Goal: Task Accomplishment & Management: Manage account settings

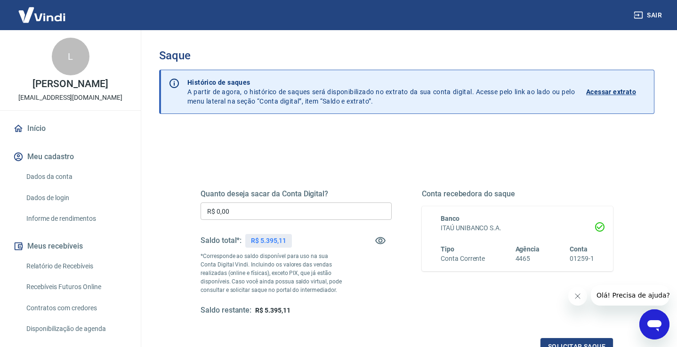
click at [245, 215] on input "R$ 0,00" at bounding box center [296, 210] width 191 height 17
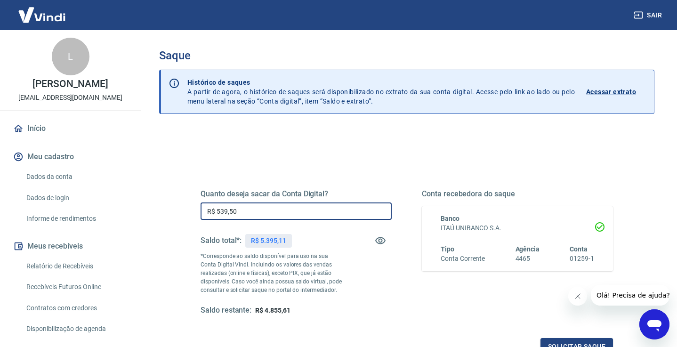
type input "R$ 5.395,00"
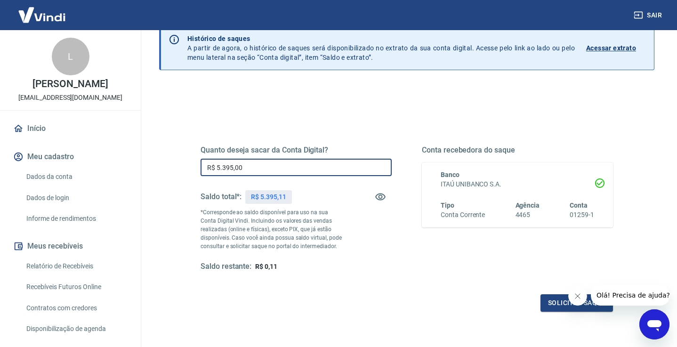
scroll to position [44, 0]
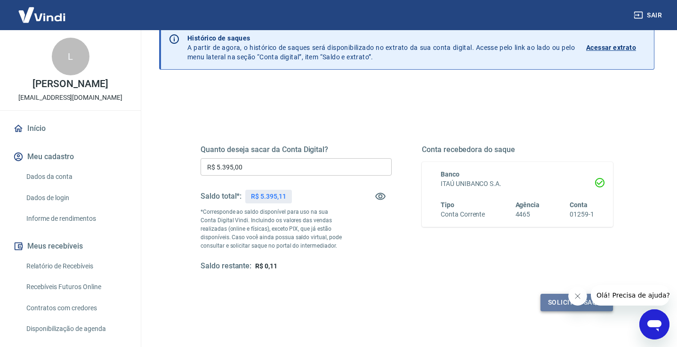
click at [558, 304] on button "Solicitar saque" at bounding box center [577, 302] width 73 height 17
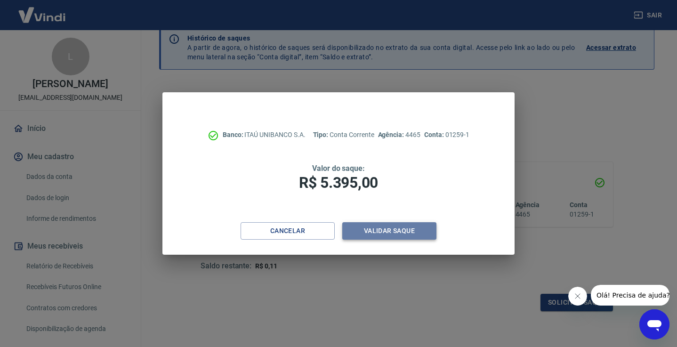
click at [404, 233] on button "Validar saque" at bounding box center [389, 230] width 94 height 17
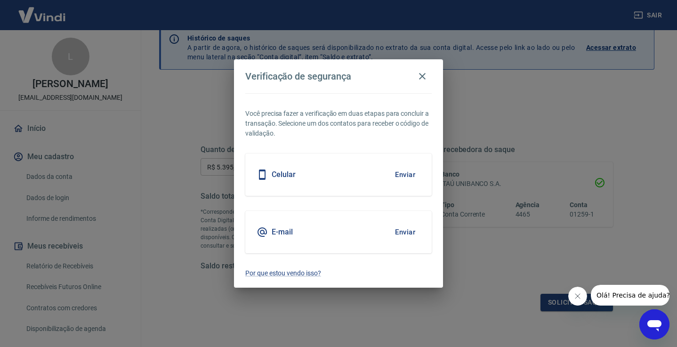
click at [385, 179] on div "Celular Enviar" at bounding box center [338, 175] width 186 height 42
click at [406, 174] on button "Enviar" at bounding box center [405, 175] width 31 height 20
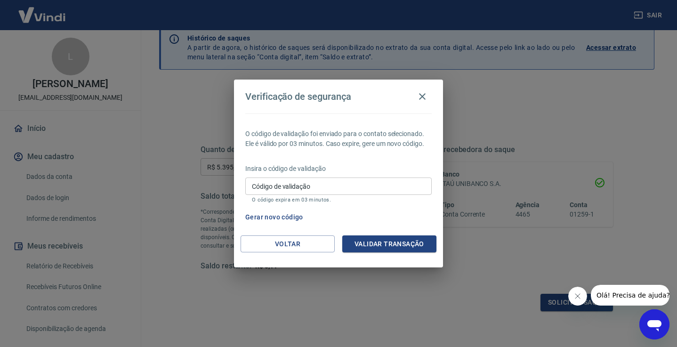
click at [353, 177] on div "Insira o código de validação Código de validação Código de validação O código e…" at bounding box center [338, 184] width 186 height 41
click at [291, 185] on input "Código de validação" at bounding box center [338, 186] width 186 height 17
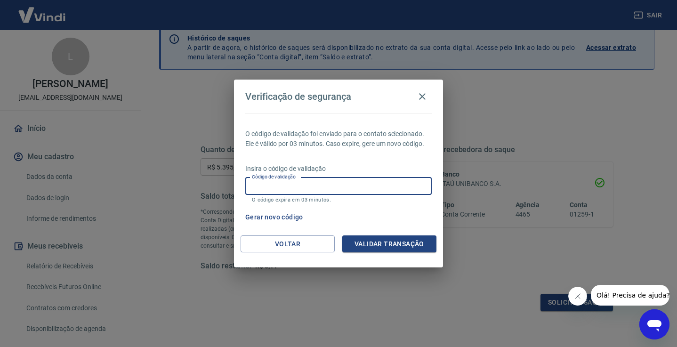
click at [295, 194] on input "Código de validação" at bounding box center [338, 186] width 186 height 17
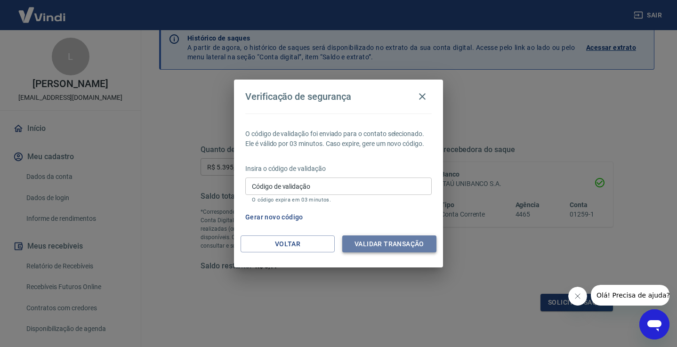
click at [361, 247] on button "Validar transação" at bounding box center [389, 243] width 94 height 17
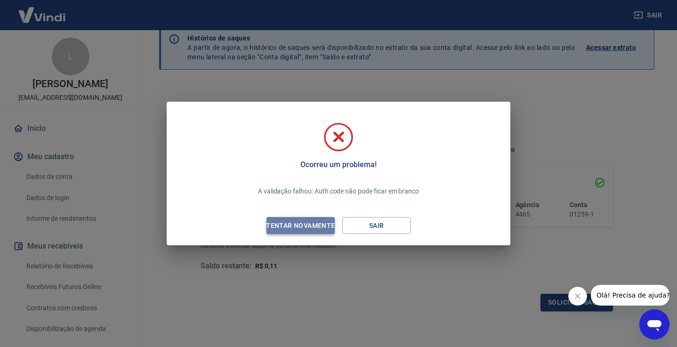
click at [310, 227] on div "Tentar novamente" at bounding box center [300, 226] width 91 height 12
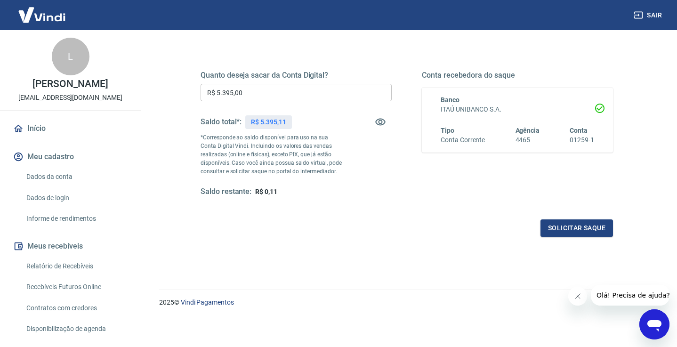
scroll to position [118, 0]
click at [570, 228] on button "Solicitar saque" at bounding box center [577, 228] width 73 height 17
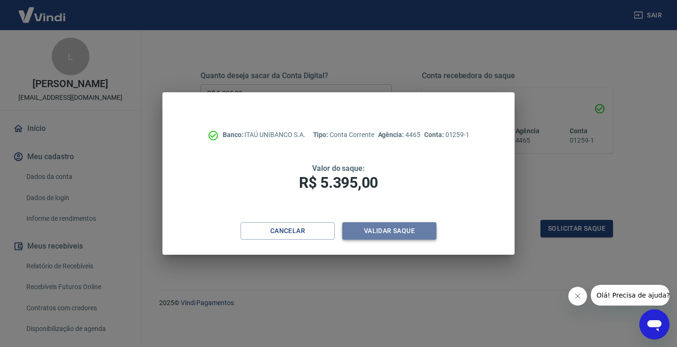
click at [370, 230] on button "Validar saque" at bounding box center [389, 230] width 94 height 17
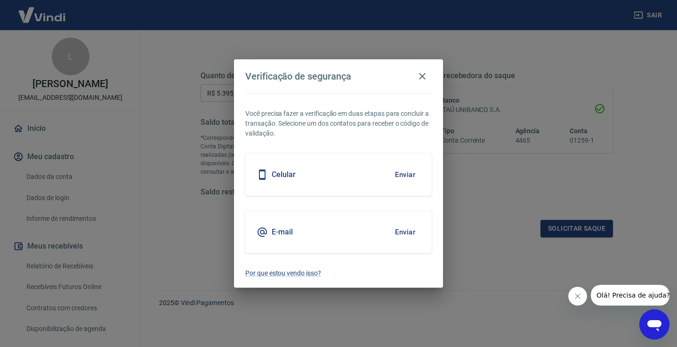
click at [402, 172] on button "Enviar" at bounding box center [405, 175] width 31 height 20
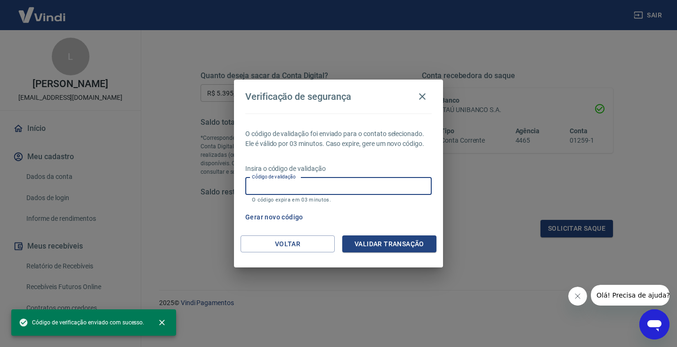
click at [359, 185] on input "Código de validação" at bounding box center [338, 186] width 186 height 17
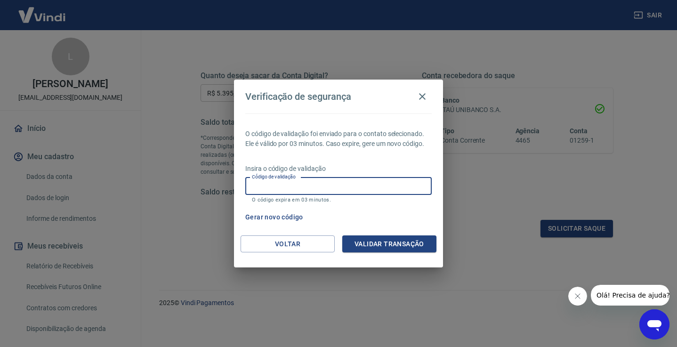
click at [357, 185] on input "Código de validação" at bounding box center [338, 186] width 186 height 17
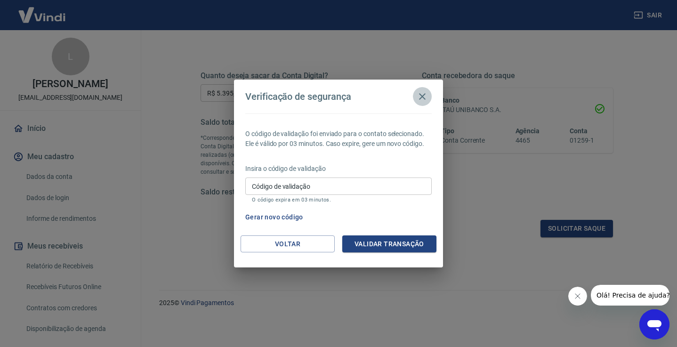
click at [423, 97] on icon "button" at bounding box center [422, 96] width 7 height 7
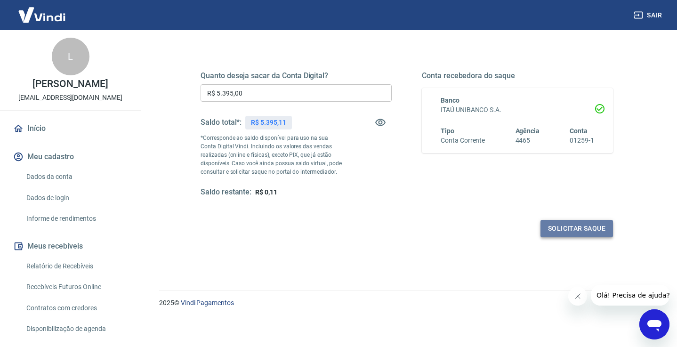
click at [582, 227] on button "Solicitar saque" at bounding box center [577, 228] width 73 height 17
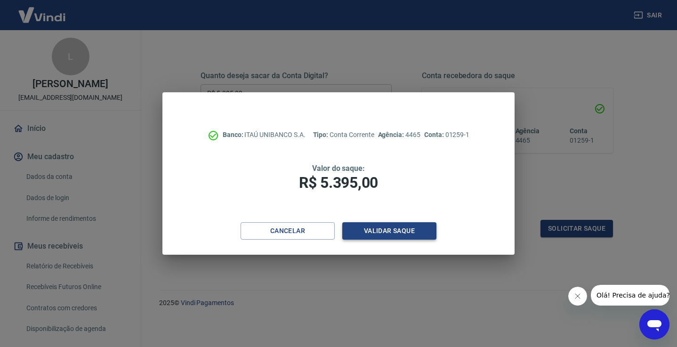
click at [380, 230] on button "Validar saque" at bounding box center [389, 230] width 94 height 17
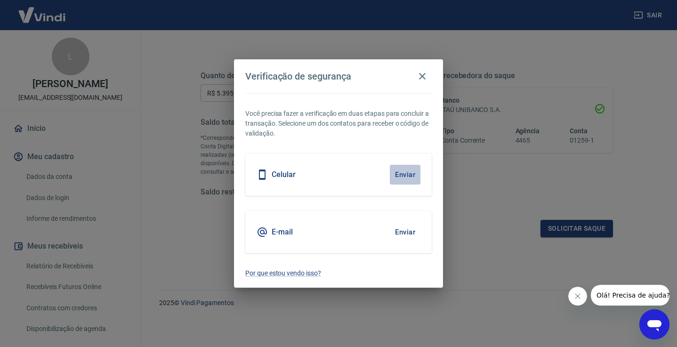
click at [406, 175] on button "Enviar" at bounding box center [405, 175] width 31 height 20
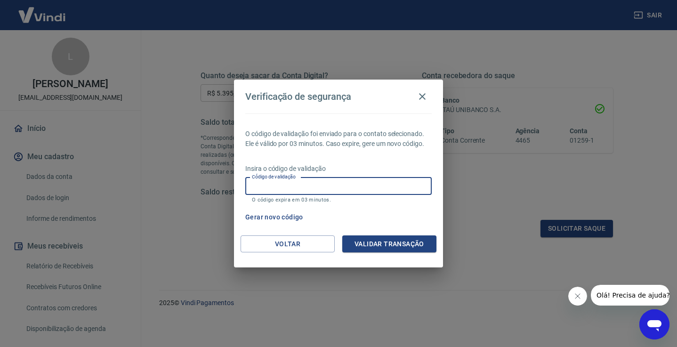
click at [392, 190] on input "Código de validação" at bounding box center [338, 186] width 186 height 17
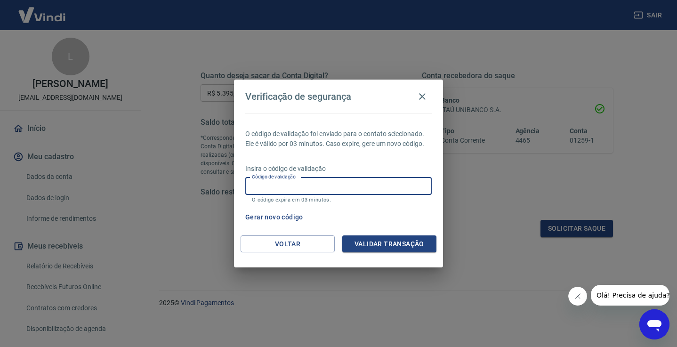
click at [392, 190] on input "Código de validação" at bounding box center [338, 186] width 186 height 17
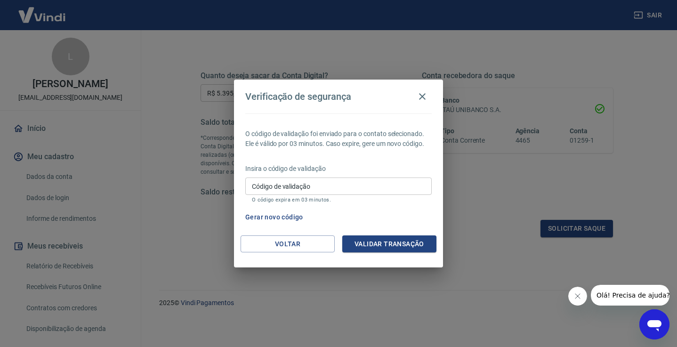
click at [321, 201] on p "O código expira em 03 minutos." at bounding box center [338, 200] width 173 height 6
click at [418, 100] on icon "button" at bounding box center [422, 96] width 11 height 11
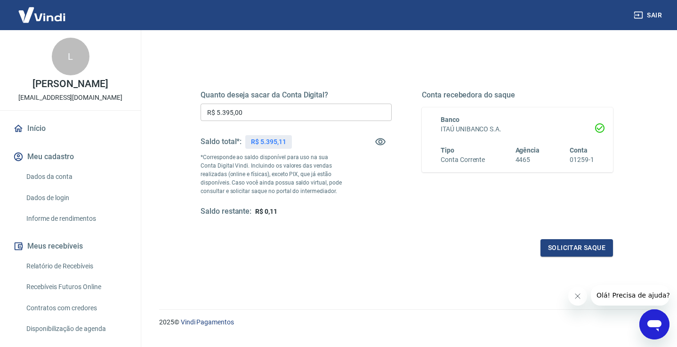
scroll to position [109, 0]
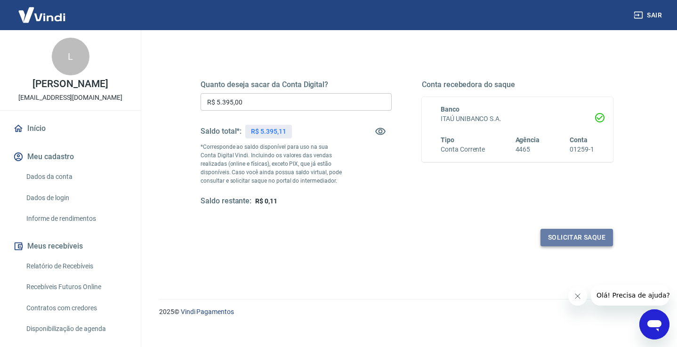
click at [575, 239] on button "Solicitar saque" at bounding box center [577, 237] width 73 height 17
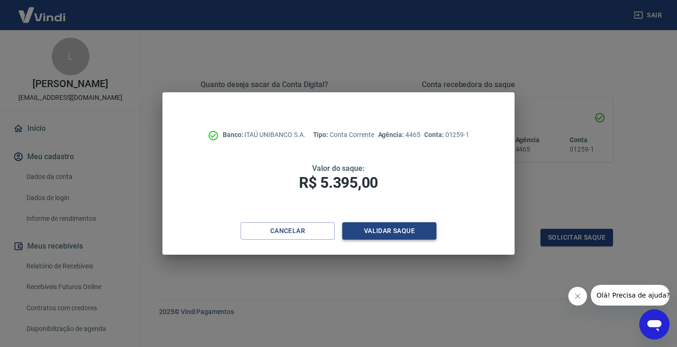
click at [397, 230] on button "Validar saque" at bounding box center [389, 230] width 94 height 17
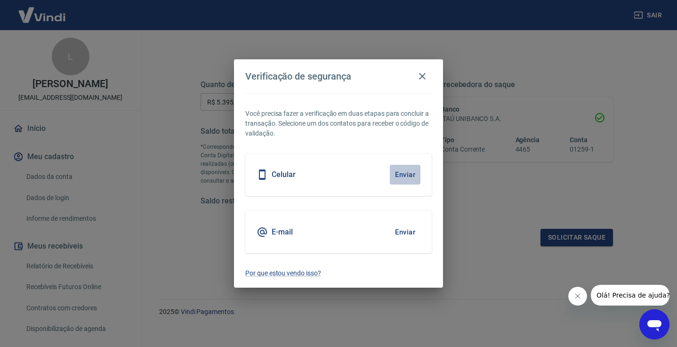
click at [405, 173] on button "Enviar" at bounding box center [405, 175] width 31 height 20
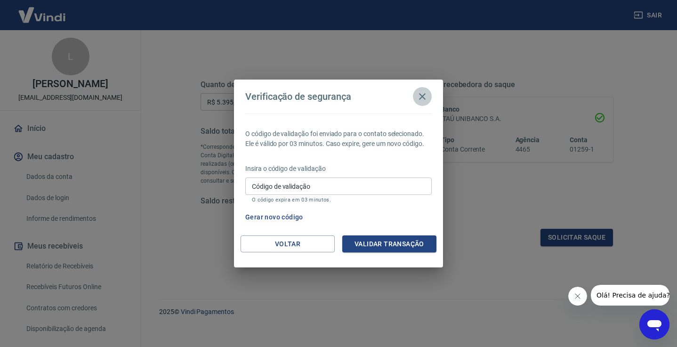
click at [423, 96] on icon "button" at bounding box center [422, 96] width 7 height 7
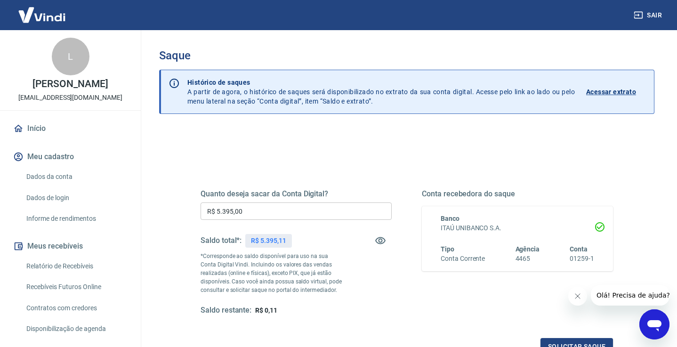
scroll to position [0, 0]
click at [148, 169] on div "Saque Histórico de saques A partir de agora, o histórico de saques será disponi…" at bounding box center [407, 213] width 518 height 367
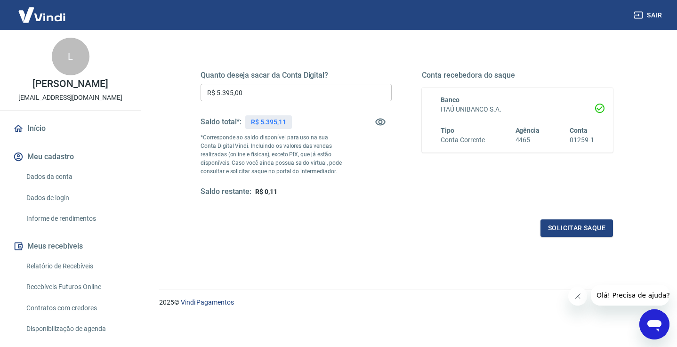
scroll to position [118, 0]
click at [582, 229] on button "Solicitar saque" at bounding box center [577, 228] width 73 height 17
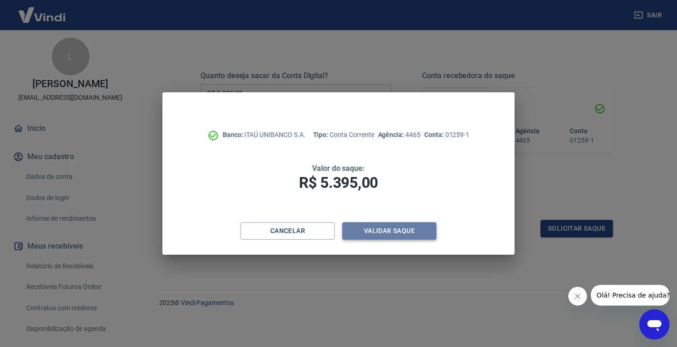
click at [394, 235] on button "Validar saque" at bounding box center [389, 230] width 94 height 17
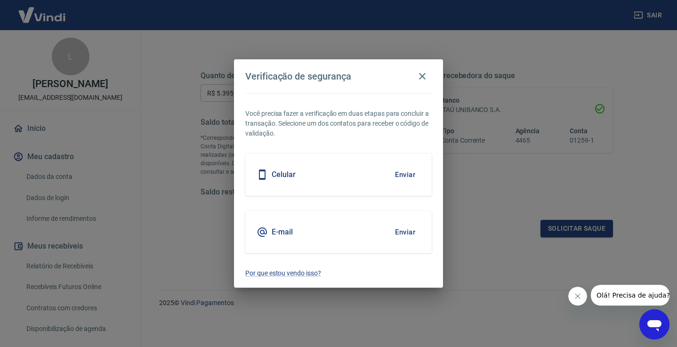
click at [408, 175] on button "Enviar" at bounding box center [405, 175] width 31 height 20
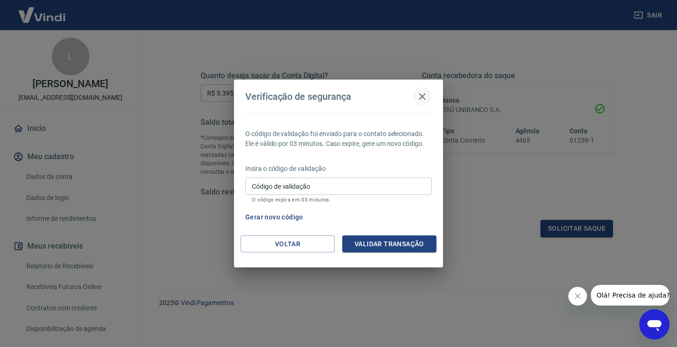
click at [420, 99] on icon "button" at bounding box center [422, 96] width 7 height 7
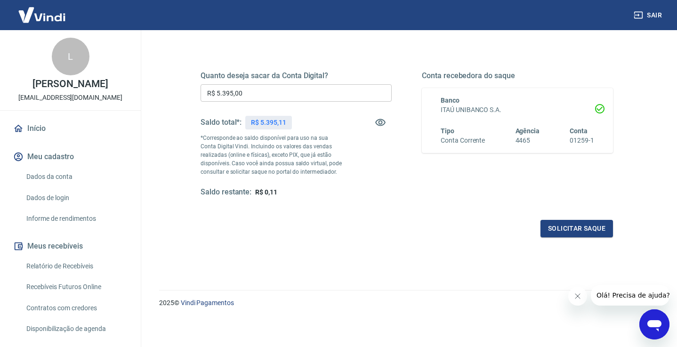
click at [660, 7] on button "Sair" at bounding box center [649, 15] width 34 height 17
click at [657, 10] on button "Sair" at bounding box center [649, 15] width 34 height 17
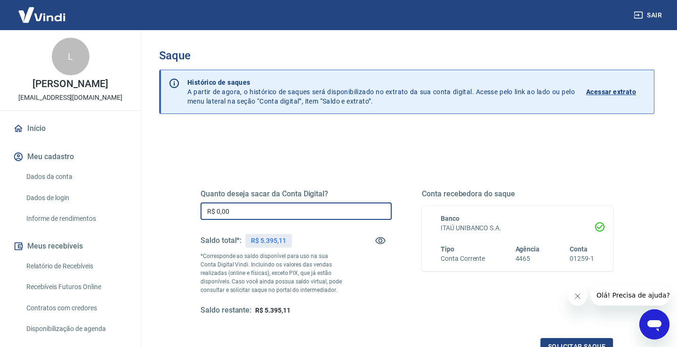
click at [277, 211] on input "R$ 0,00" at bounding box center [296, 210] width 191 height 17
type input "R$ 5.395,00"
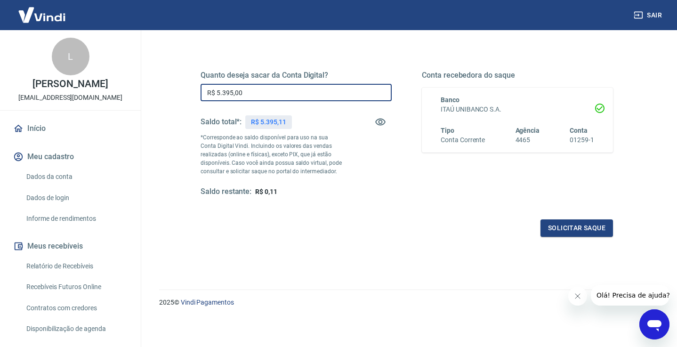
scroll to position [118, 0]
click at [561, 229] on button "Solicitar saque" at bounding box center [577, 228] width 73 height 17
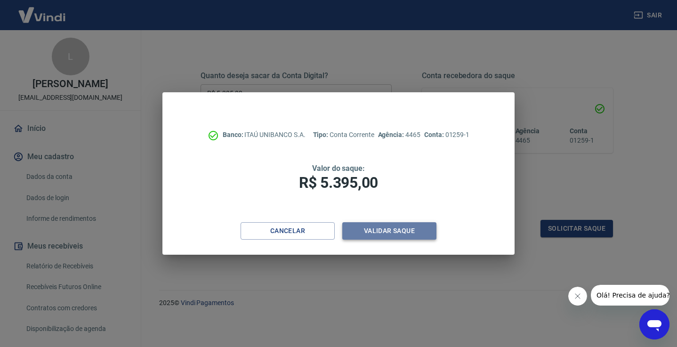
click at [382, 228] on button "Validar saque" at bounding box center [389, 230] width 94 height 17
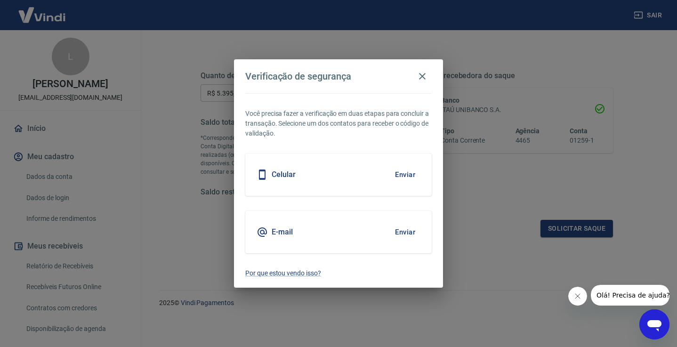
click at [406, 170] on button "Enviar" at bounding box center [405, 175] width 31 height 20
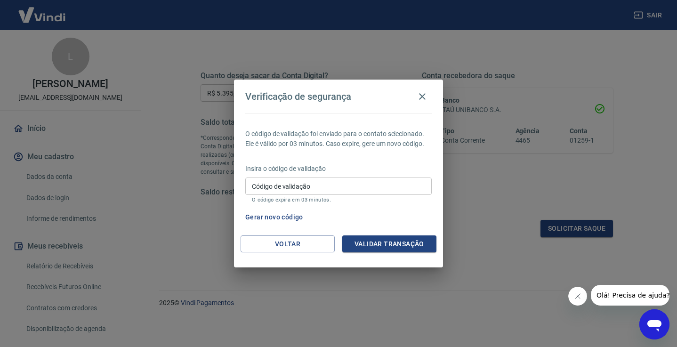
click at [342, 188] on input "Código de validação" at bounding box center [338, 186] width 186 height 17
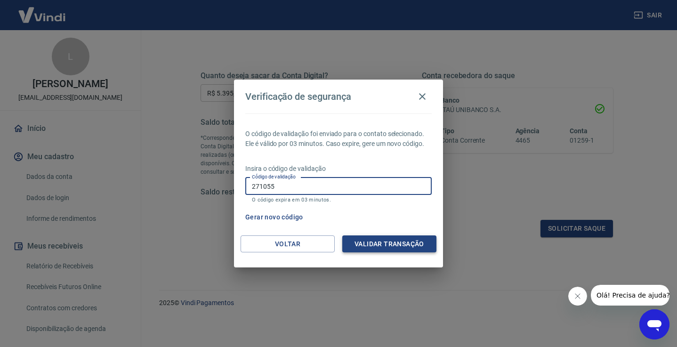
click at [388, 244] on button "Validar transação" at bounding box center [389, 243] width 94 height 17
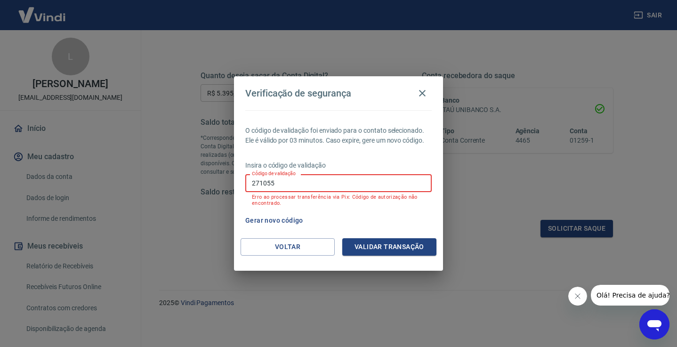
click at [276, 186] on input "271055" at bounding box center [338, 182] width 186 height 17
type input "2"
click at [280, 218] on button "Gerar novo código" at bounding box center [274, 220] width 65 height 17
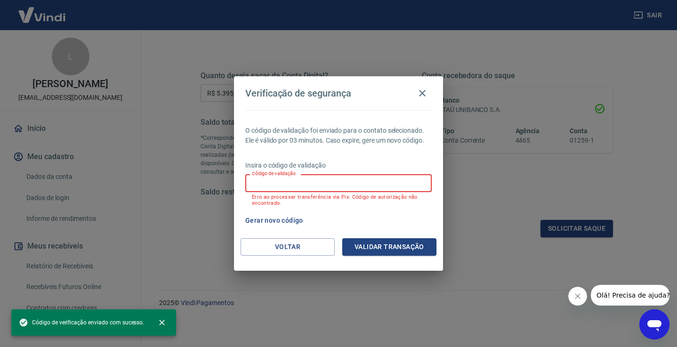
click at [307, 187] on input "Código de validação" at bounding box center [338, 182] width 186 height 17
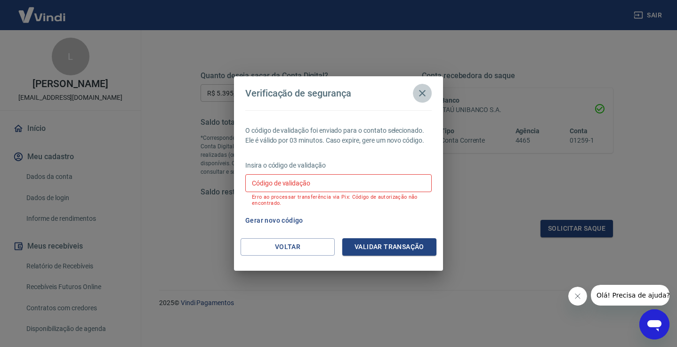
click at [423, 93] on icon "button" at bounding box center [422, 93] width 7 height 7
